Goal: Check status: Check status

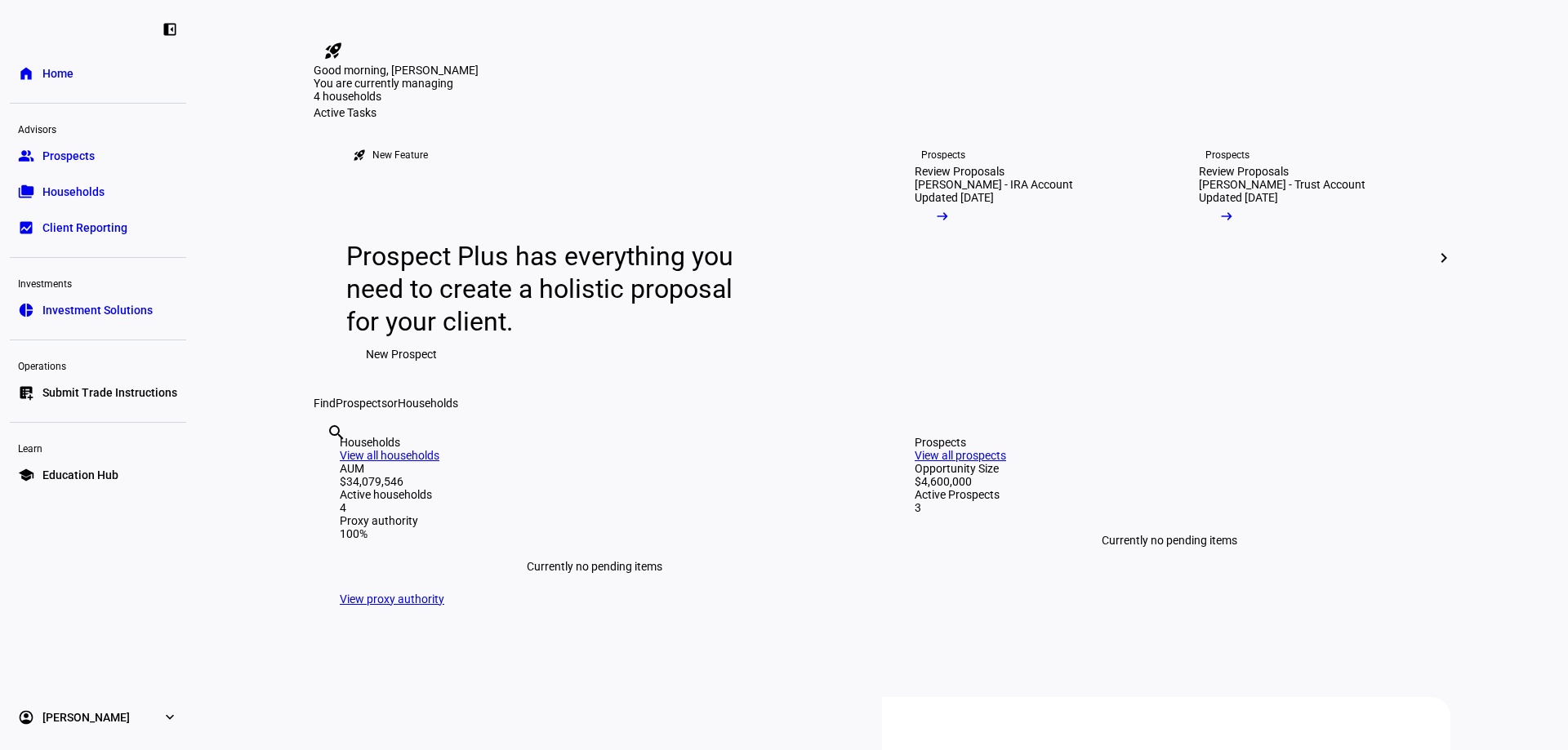
click at [71, 183] on span "Households" at bounding box center [73, 191] width 62 height 16
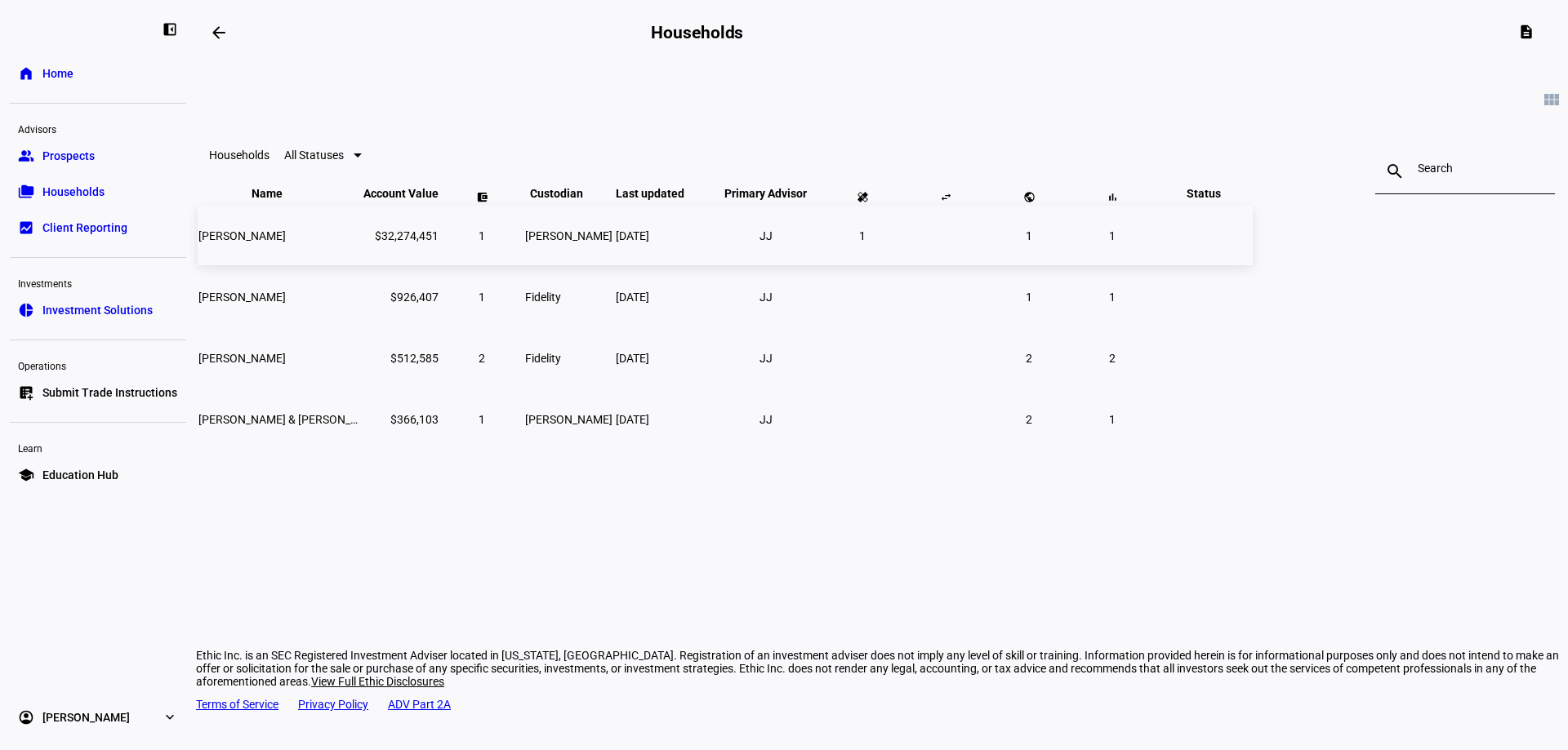
click at [286, 243] on span "[PERSON_NAME]" at bounding box center [242, 235] width 87 height 13
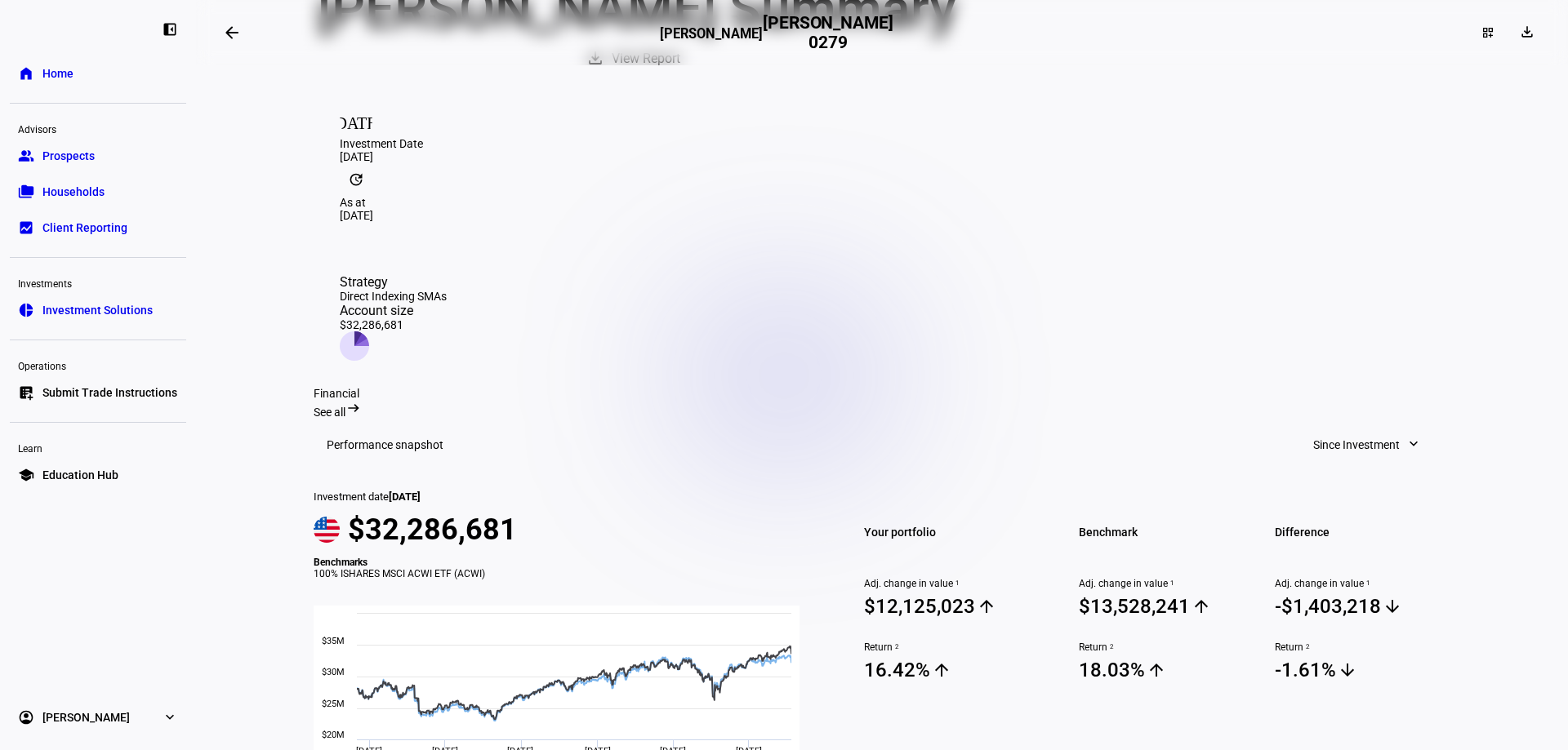
scroll to position [189, 0]
click at [1405, 448] on mat-icon "expand_more" at bounding box center [1413, 445] width 16 height 16
click at [1344, 566] on div "Year to Date" at bounding box center [1360, 572] width 136 height 13
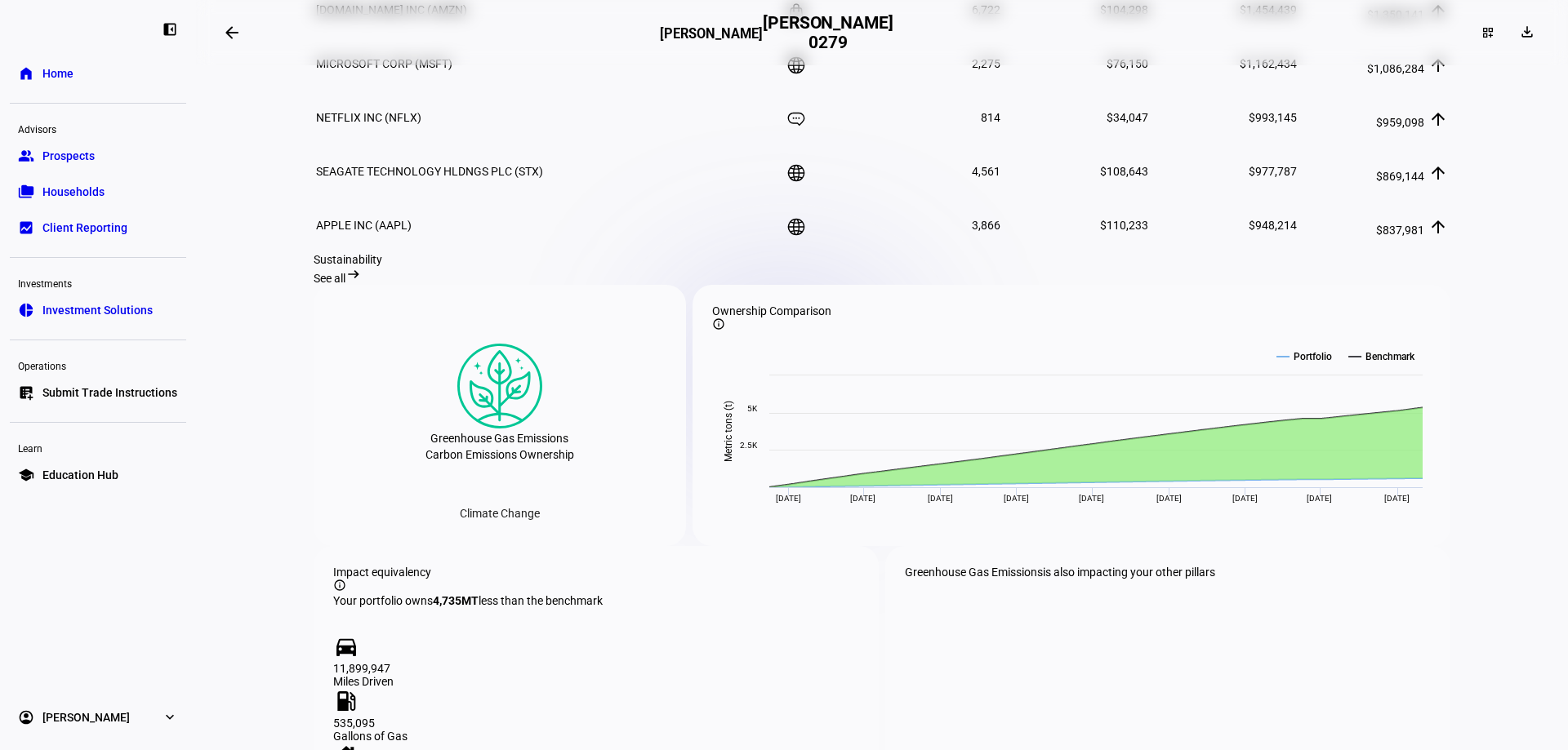
scroll to position [1332, 0]
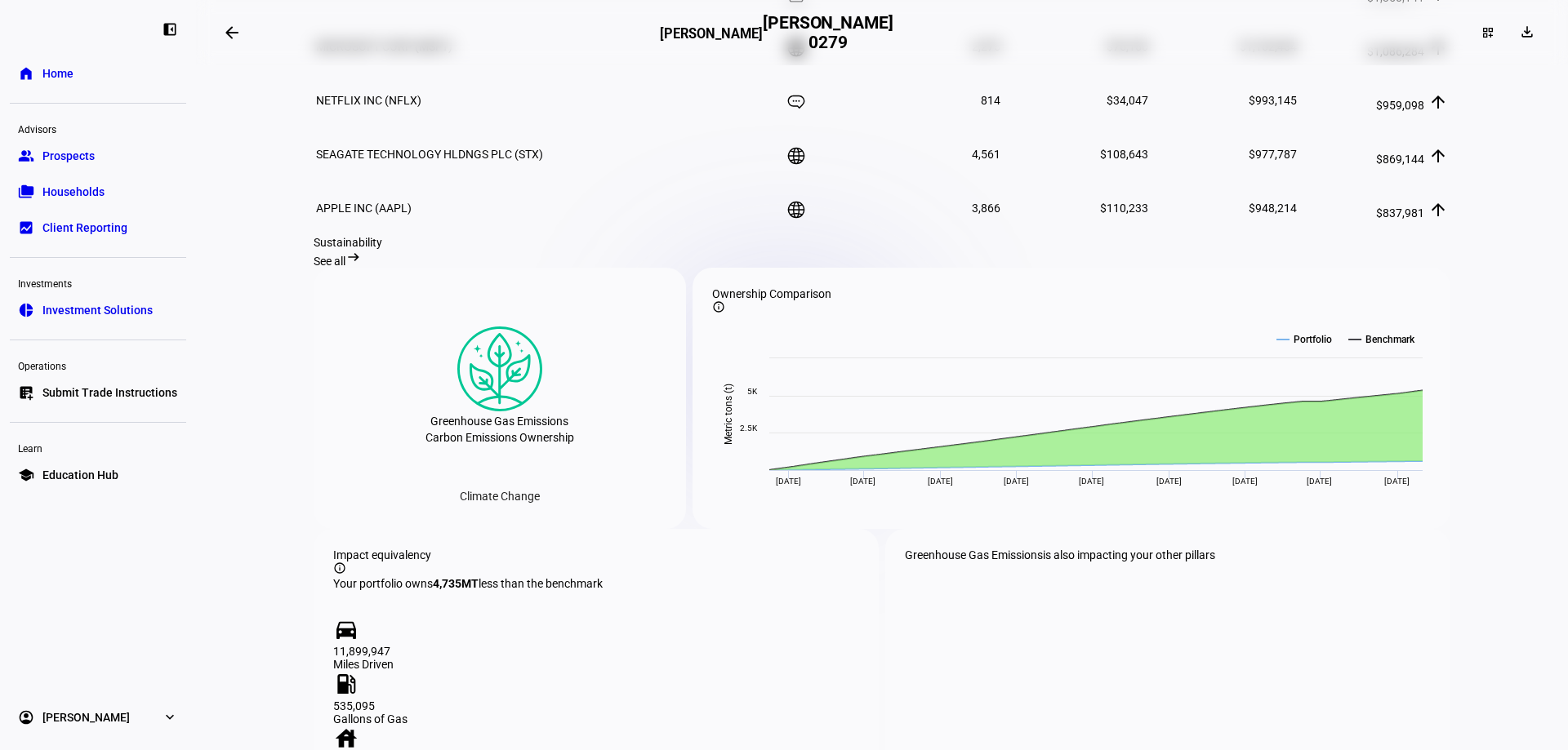
click at [346, 267] on span "See all" at bounding box center [329, 260] width 32 height 13
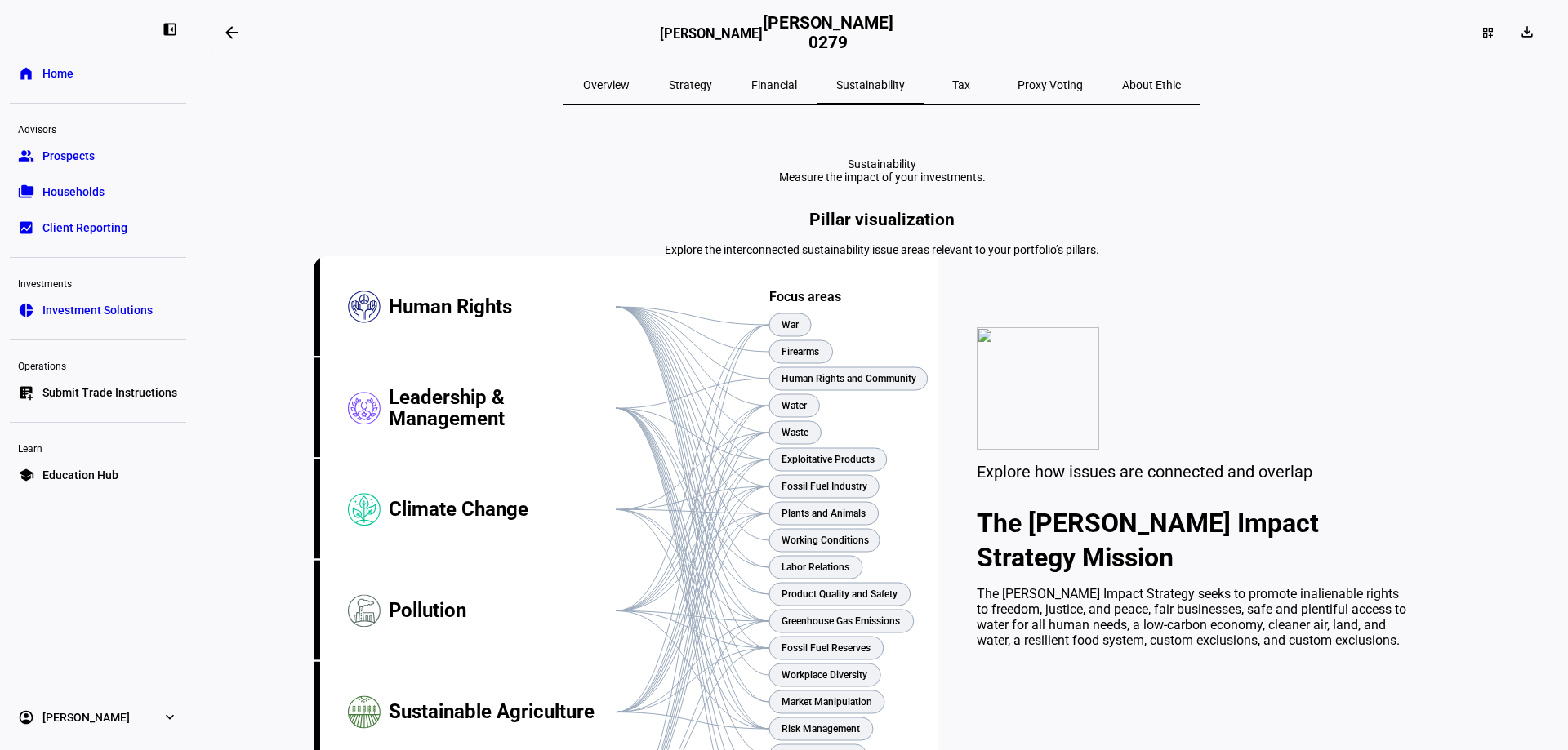
click at [788, 81] on span "Financial" at bounding box center [774, 84] width 46 height 11
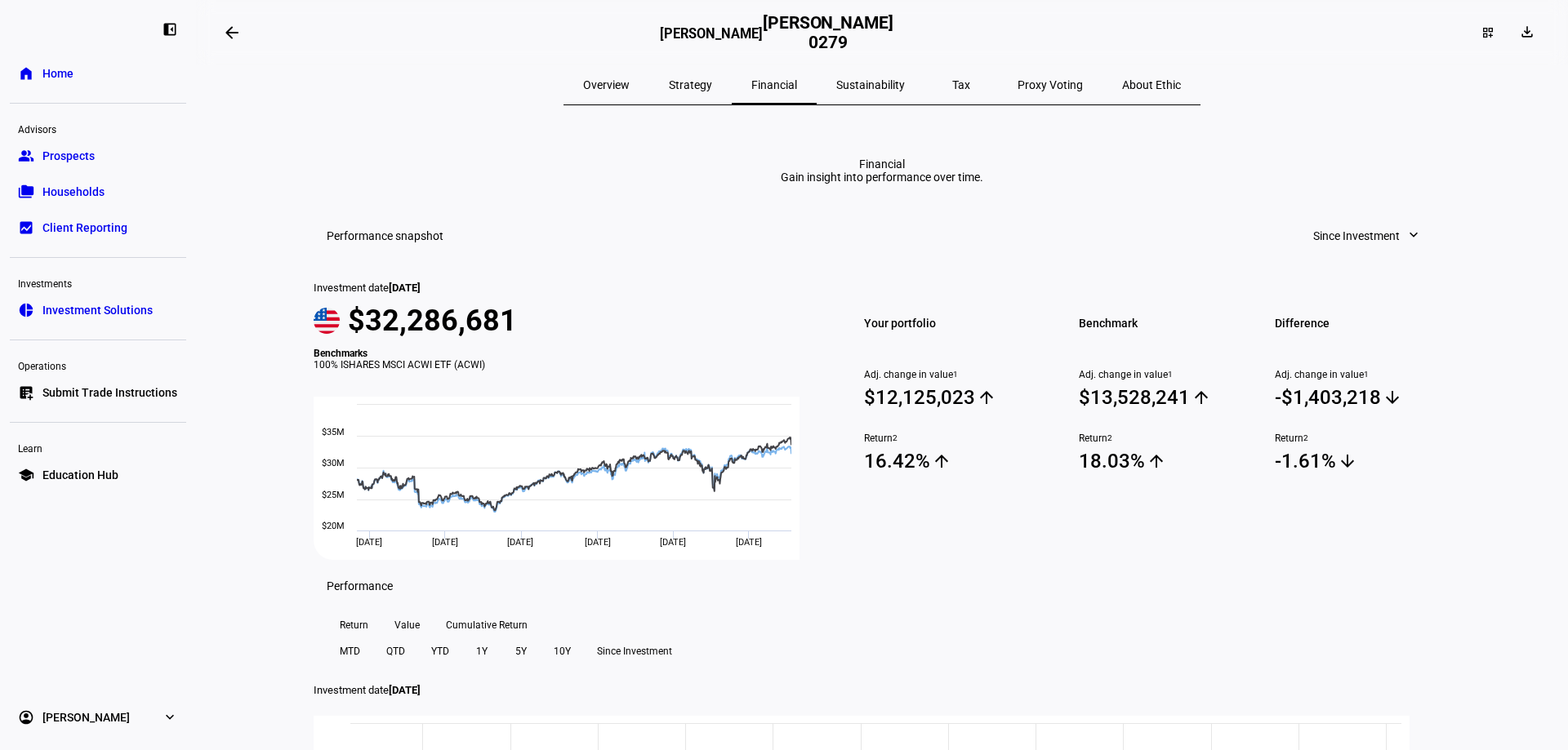
click at [1405, 243] on mat-icon "expand_more" at bounding box center [1413, 234] width 16 height 16
click at [1333, 440] on div "Year to Date" at bounding box center [1360, 446] width 136 height 13
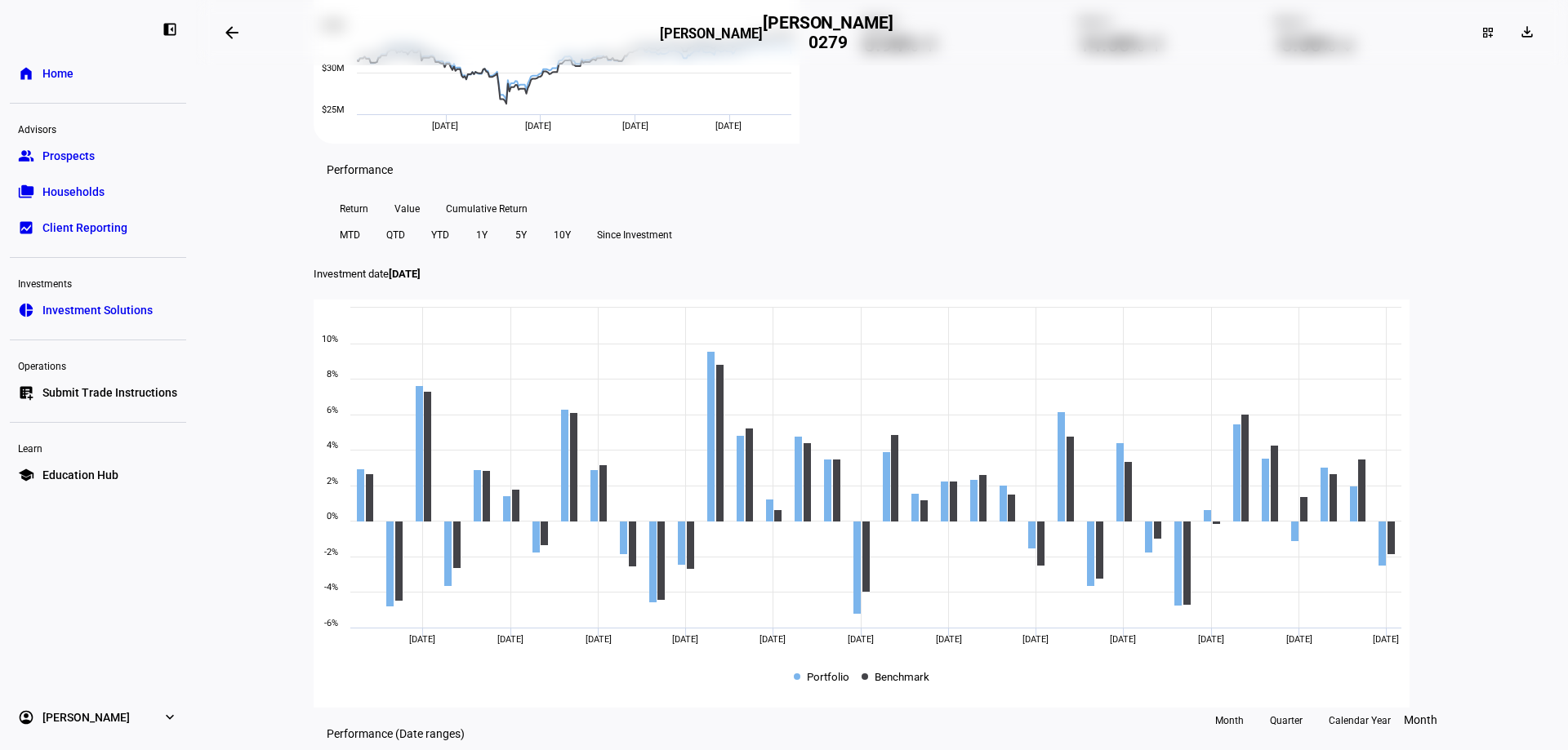
scroll to position [408, 0]
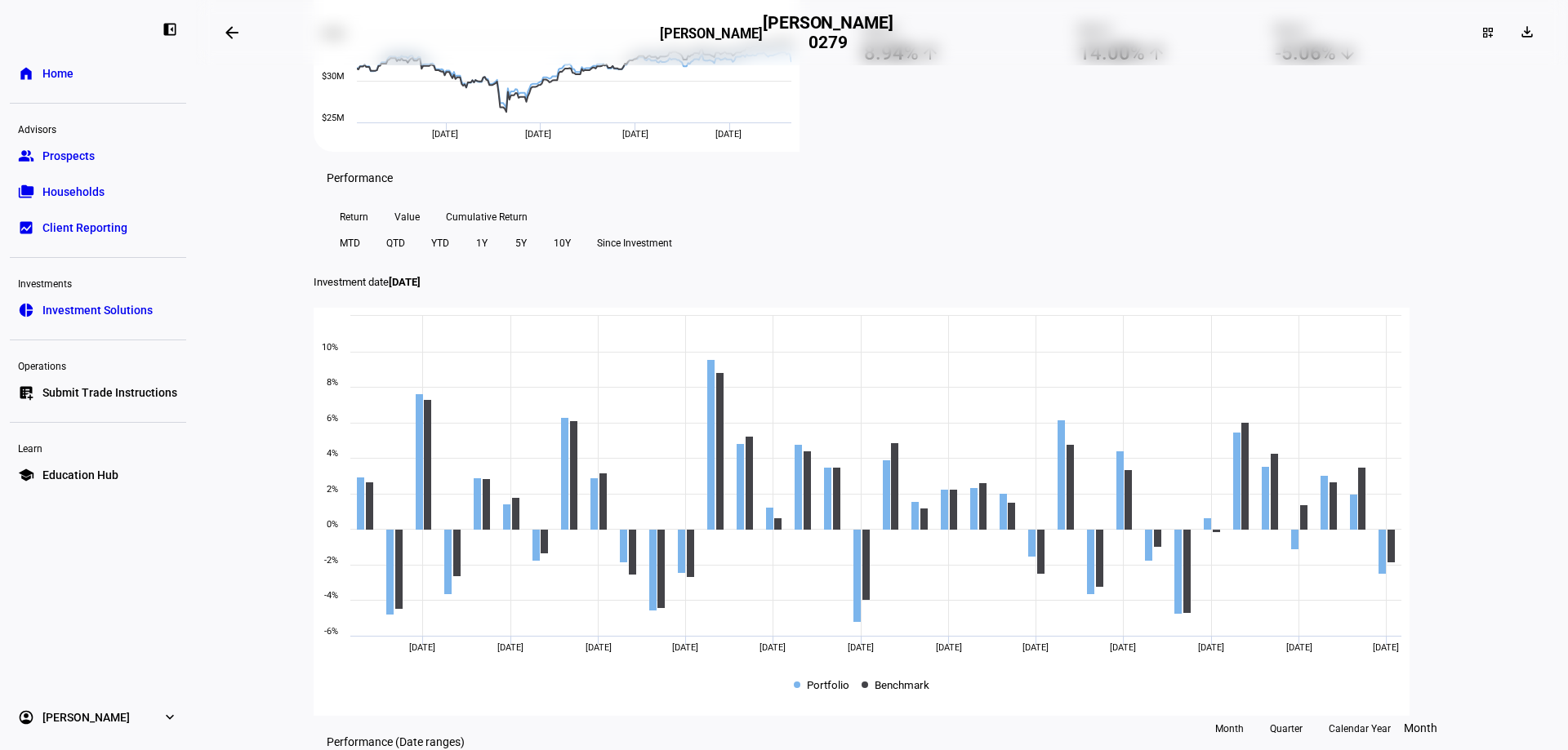
click at [449, 256] on span "YTD" at bounding box center [440, 243] width 18 height 26
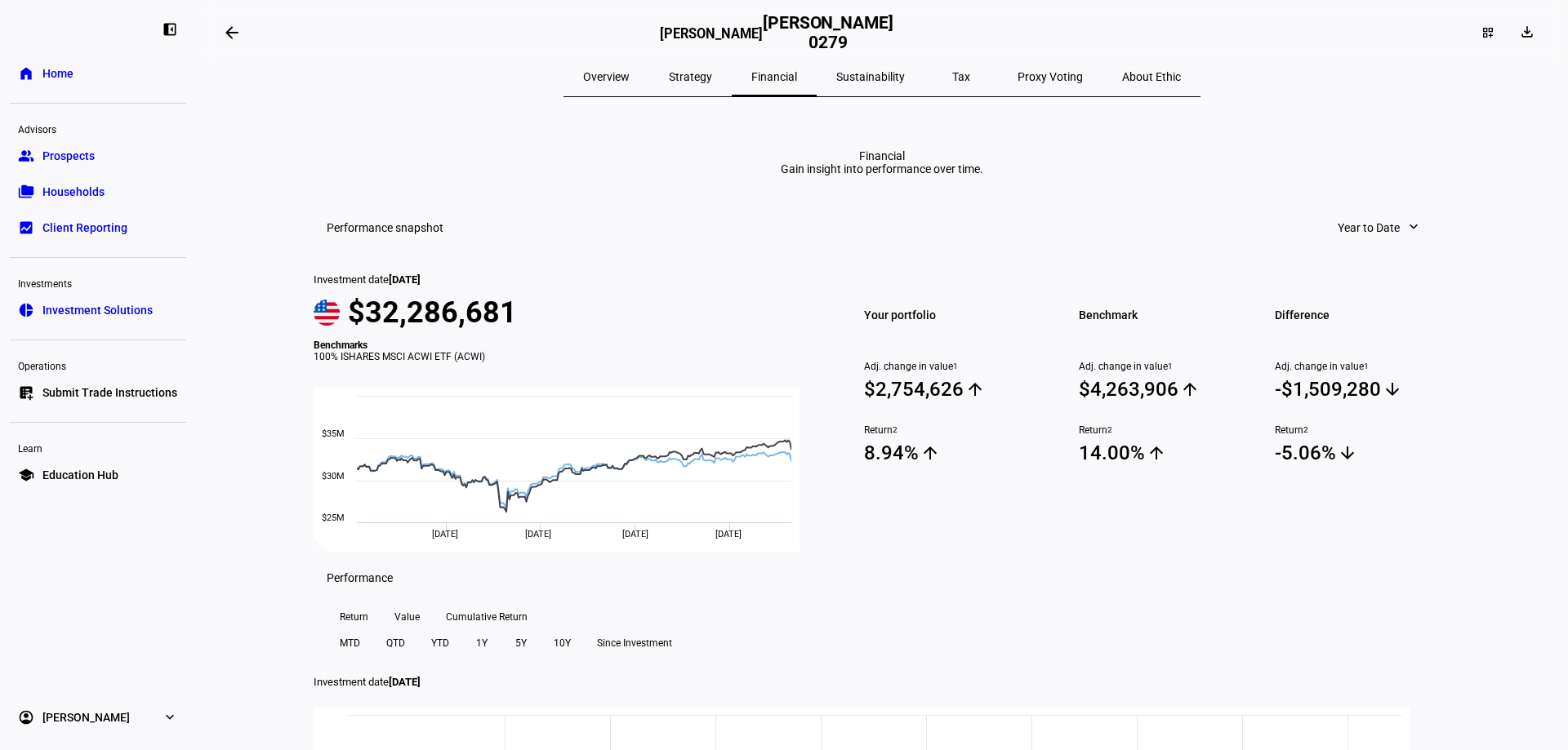
scroll to position [0, 0]
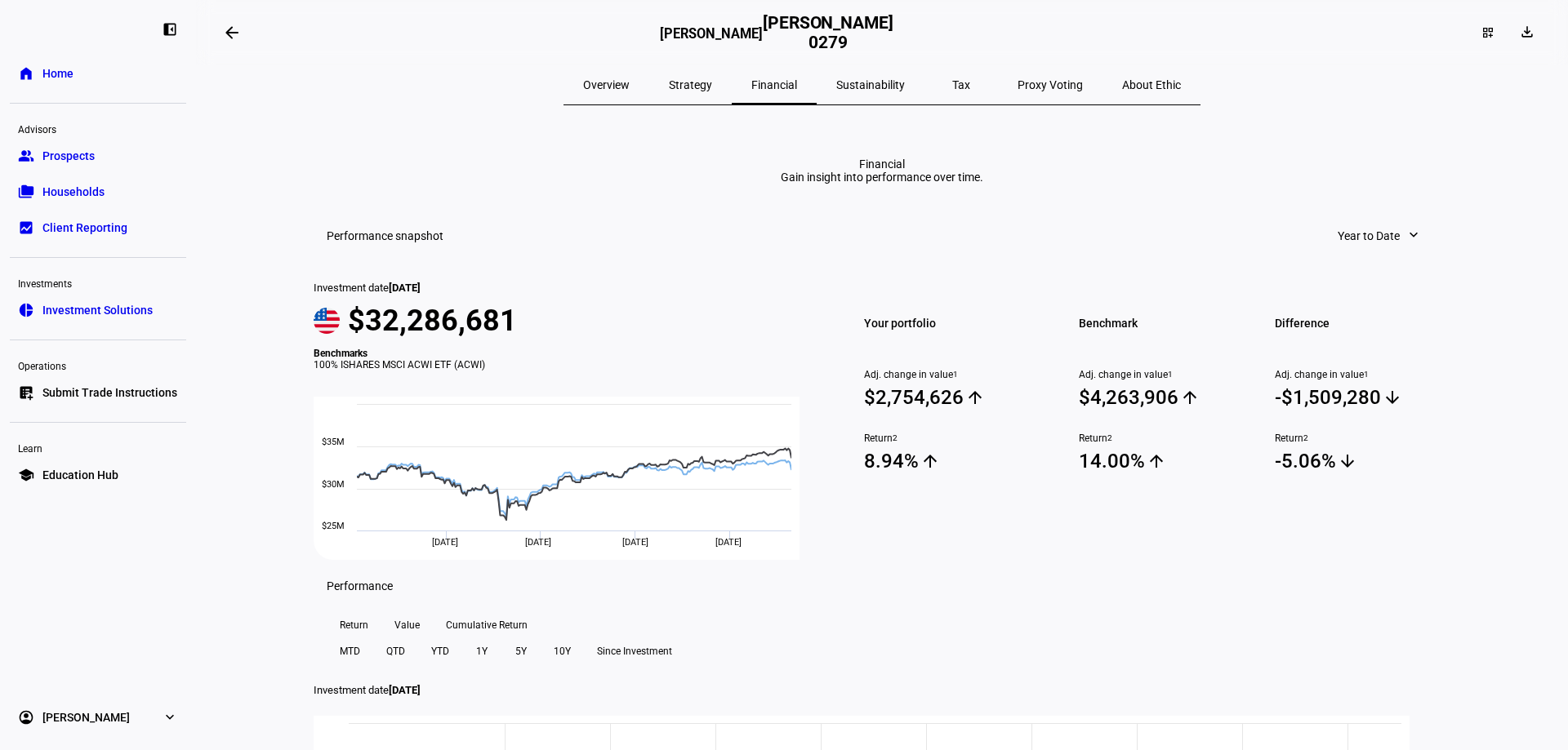
click at [952, 82] on span "Tax" at bounding box center [960, 84] width 18 height 11
